Goal: Communication & Community: Share content

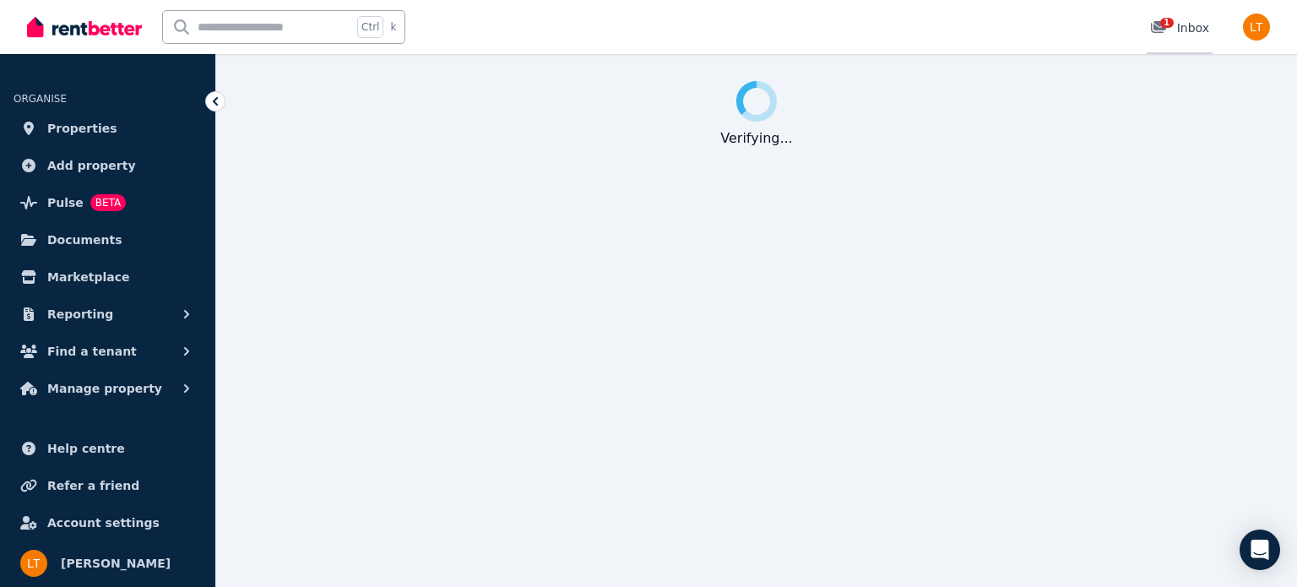
click at [1161, 30] on icon at bounding box center [1158, 27] width 15 height 12
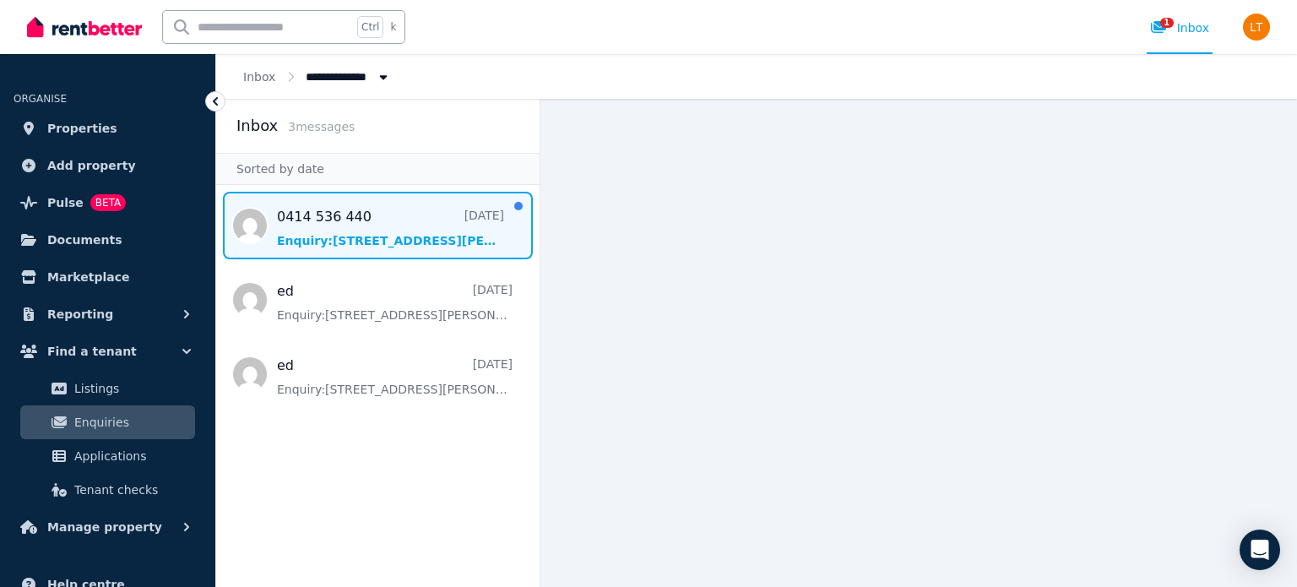
click at [409, 231] on span "Message list" at bounding box center [377, 226] width 323 height 68
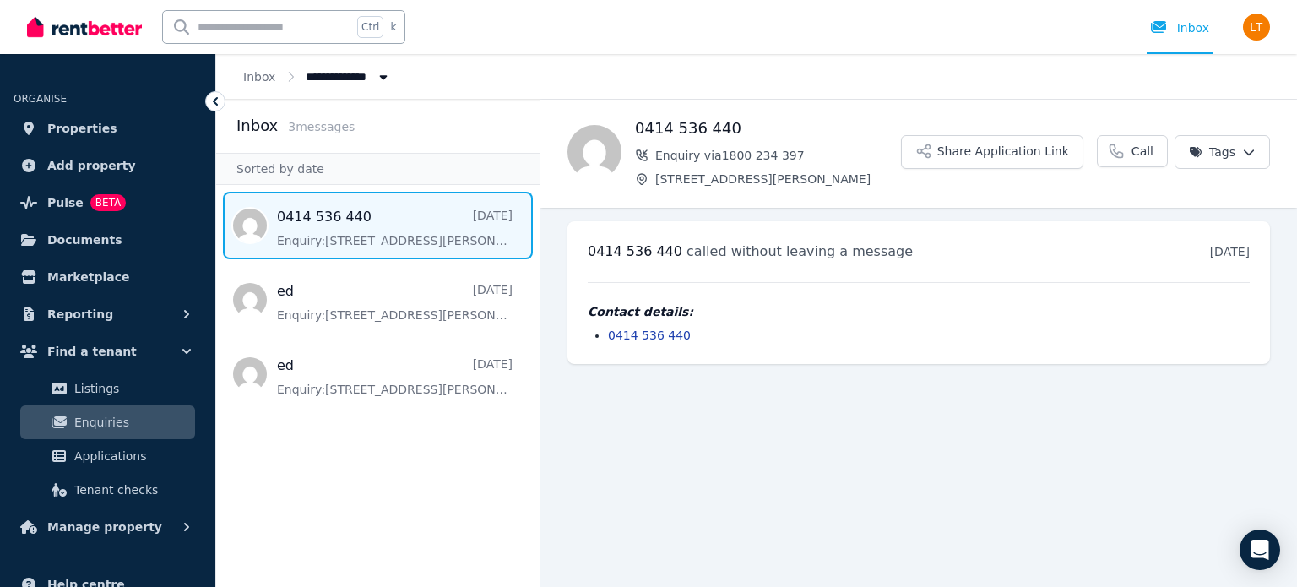
click at [220, 100] on icon at bounding box center [215, 101] width 17 height 17
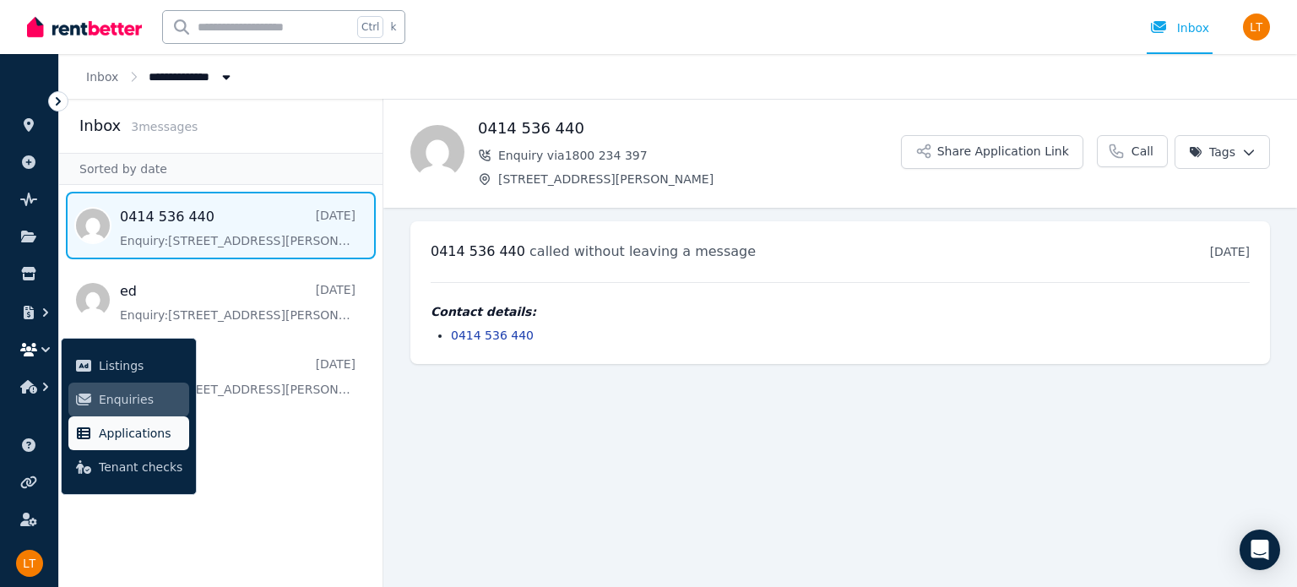
click at [143, 431] on span "Applications" at bounding box center [141, 433] width 84 height 20
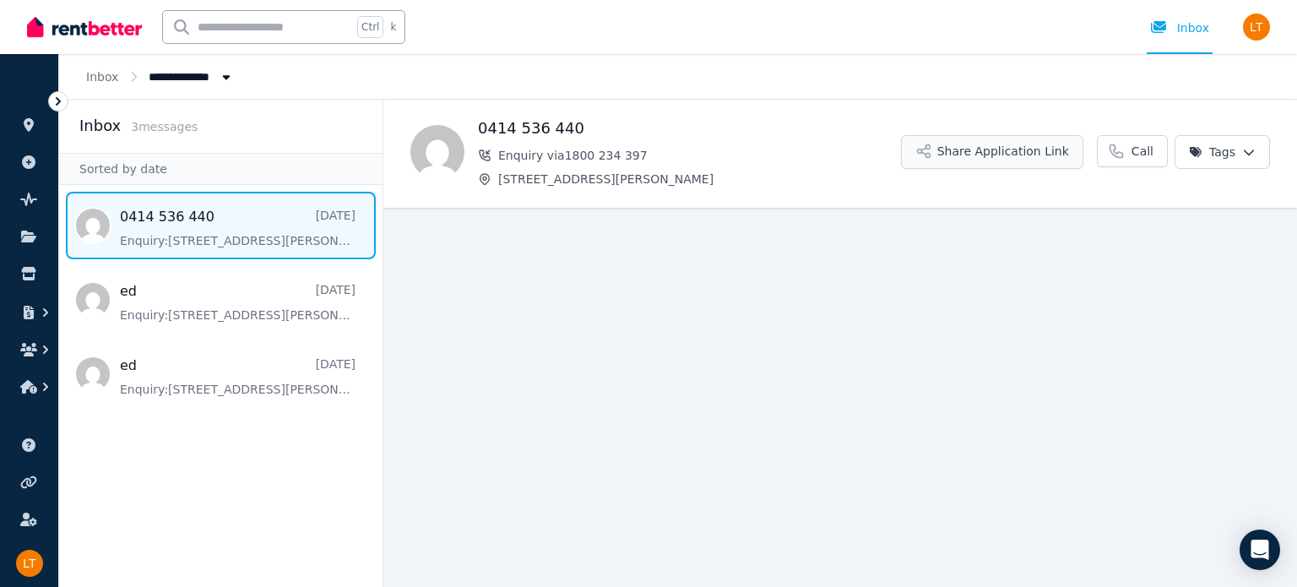
click at [1035, 147] on button "Share Application Link" at bounding box center [992, 152] width 182 height 34
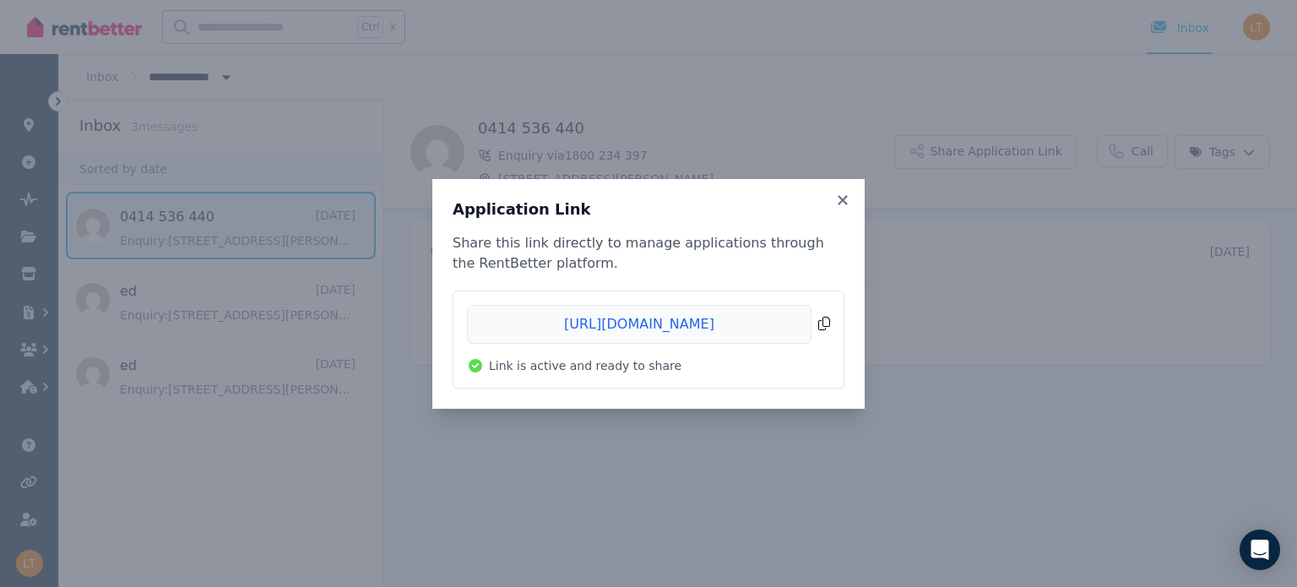
drag, startPoint x: 777, startPoint y: 324, endPoint x: 597, endPoint y: 328, distance: 179.9
click at [597, 328] on span "Copied!" at bounding box center [648, 324] width 363 height 39
click at [843, 198] on icon at bounding box center [842, 199] width 9 height 9
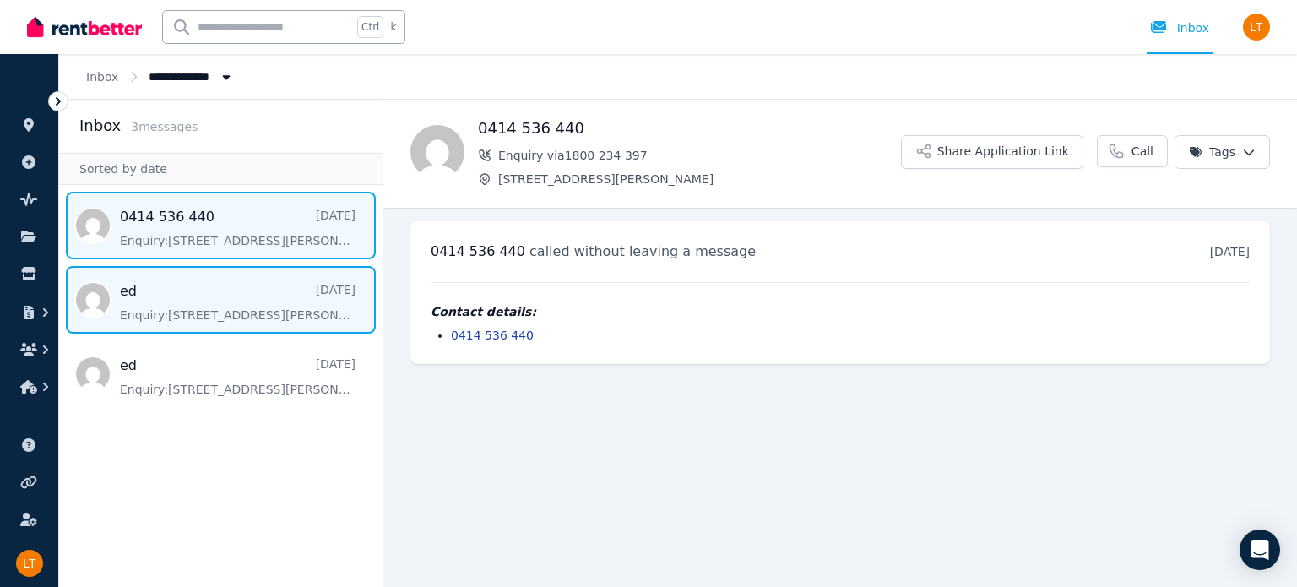
click at [293, 310] on span "Message list" at bounding box center [220, 300] width 323 height 68
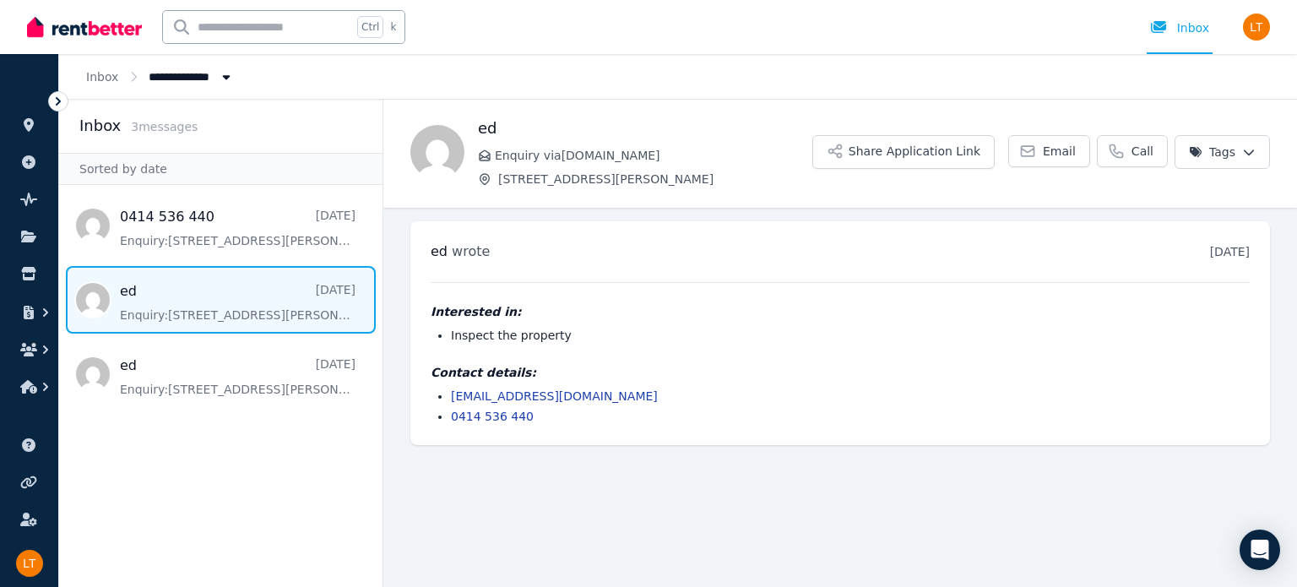
click at [523, 396] on link "[EMAIL_ADDRESS][DOMAIN_NAME]" at bounding box center [554, 396] width 207 height 14
click at [880, 242] on div "ed wrote [DATE] 11:34 am [DATE][DATE]" at bounding box center [840, 252] width 819 height 20
click at [513, 393] on link "[EMAIL_ADDRESS][DOMAIN_NAME]" at bounding box center [554, 396] width 207 height 14
click at [933, 259] on div "ed wrote [DATE] 11:34 am [DATE][DATE]" at bounding box center [840, 252] width 819 height 20
drag, startPoint x: 568, startPoint y: 394, endPoint x: 453, endPoint y: 400, distance: 115.0
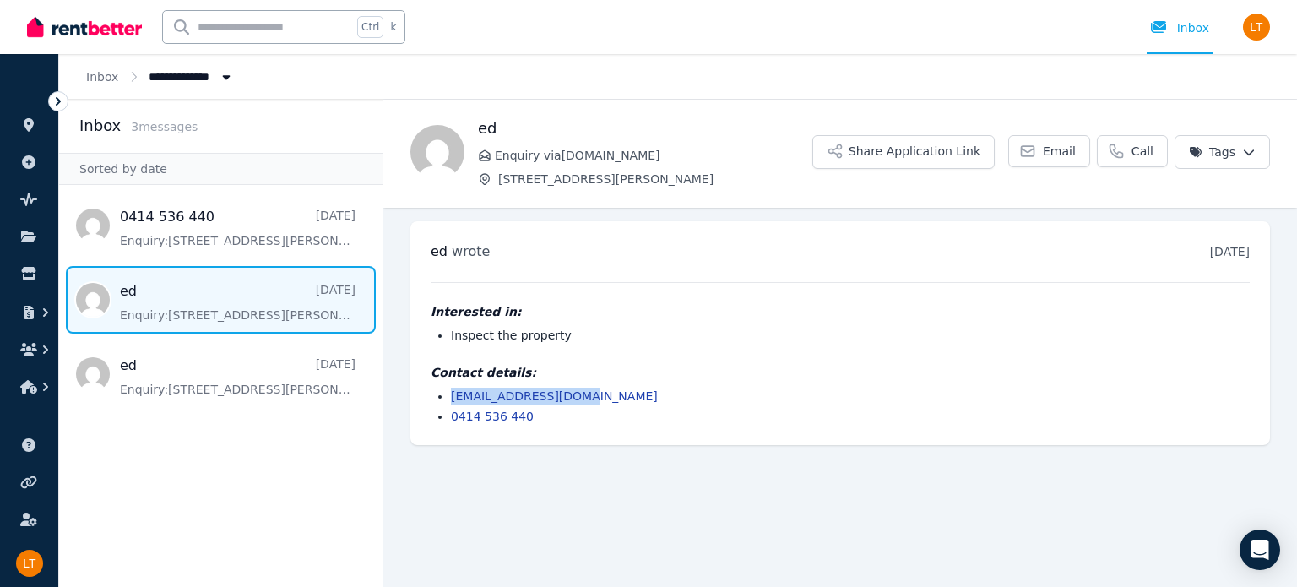
click at [453, 400] on li "[EMAIL_ADDRESS][DOMAIN_NAME]" at bounding box center [850, 396] width 799 height 17
copy link "[EMAIL_ADDRESS][DOMAIN_NAME]"
click at [914, 144] on button "Share Application Link" at bounding box center [903, 152] width 182 height 34
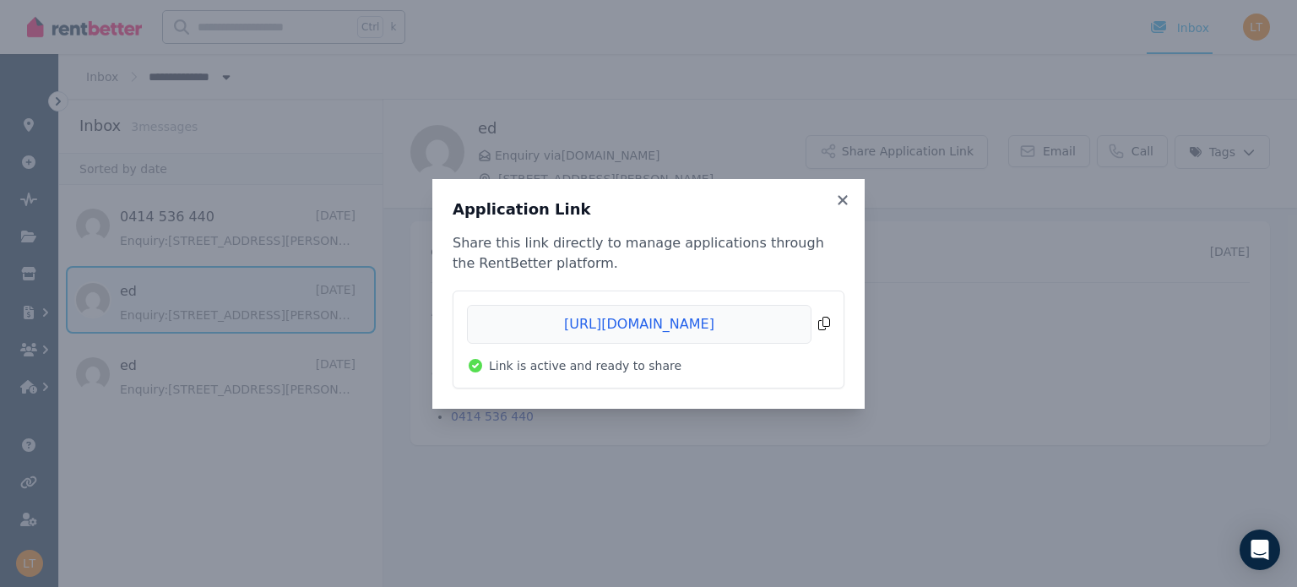
click at [676, 320] on span "Copied!" at bounding box center [648, 324] width 363 height 39
click at [841, 198] on icon at bounding box center [842, 199] width 9 height 9
